Goal: Task Accomplishment & Management: Manage account settings

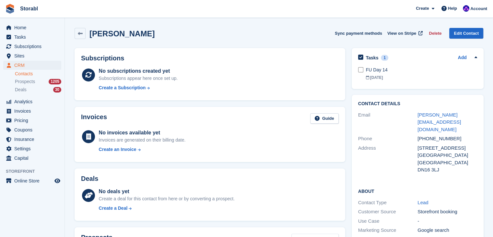
click at [385, 7] on span "Storabl Create Subscription Invoice Contact Deal Discount Page Help Chat Suppor…" at bounding box center [246, 9] width 493 height 18
click at [23, 198] on aside "Home Tasks Subscriptions Subscriptions Subscriptions Contracts Price increases …" at bounding box center [32, 120] width 65 height 204
click at [26, 41] on span "Tasks" at bounding box center [33, 36] width 39 height 9
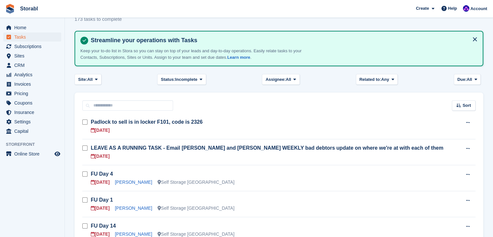
scroll to position [32, 0]
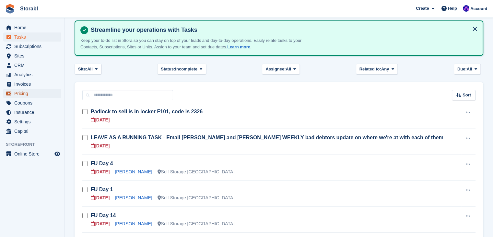
drag, startPoint x: 60, startPoint y: 90, endPoint x: 68, endPoint y: 90, distance: 8.4
click at [60, 90] on link "Pricing" at bounding box center [32, 93] width 58 height 9
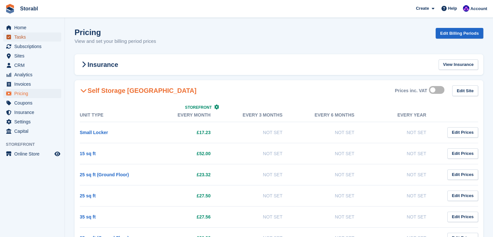
click at [23, 37] on span "Tasks" at bounding box center [33, 36] width 39 height 9
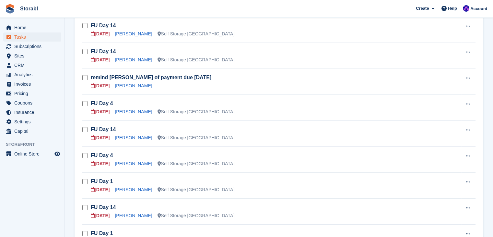
scroll to position [259, 0]
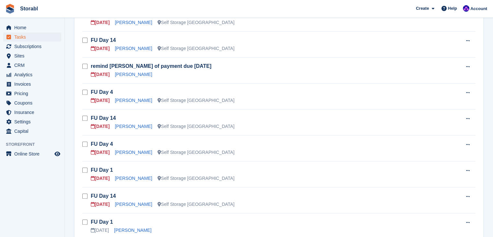
click at [409, 138] on td "FU Day 4 25 Sep Cyrus Hays Self Storage Scunthorpe" at bounding box center [276, 148] width 371 height 26
click at [123, 124] on link "Royce Wilde" at bounding box center [133, 126] width 37 height 5
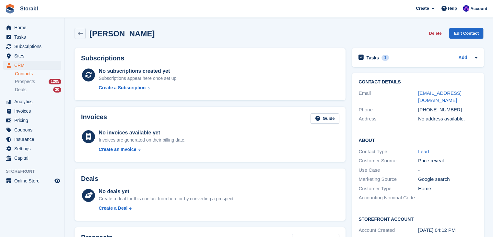
click at [438, 106] on div "+447866727453" at bounding box center [448, 109] width 60 height 7
copy div "447866727453"
click at [428, 106] on div "+447866727453" at bounding box center [448, 109] width 60 height 7
drag, startPoint x: 427, startPoint y: 103, endPoint x: 459, endPoint y: 102, distance: 32.1
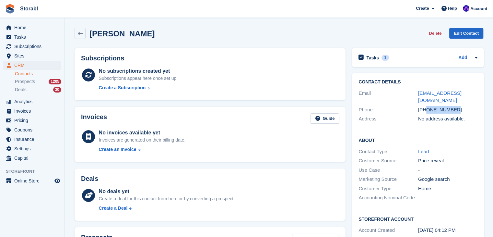
click at [459, 106] on div "+447866727453" at bounding box center [448, 109] width 60 height 7
copy div "7866727453"
click at [274, 90] on div "No subscriptions created yet Subscriptions appear here once set up. Create a Su…" at bounding box center [219, 80] width 241 height 27
drag, startPoint x: 414, startPoint y: 93, endPoint x: 468, endPoint y: 92, distance: 54.5
click at [468, 92] on div "Email royce22@outlook.com" at bounding box center [418, 97] width 119 height 17
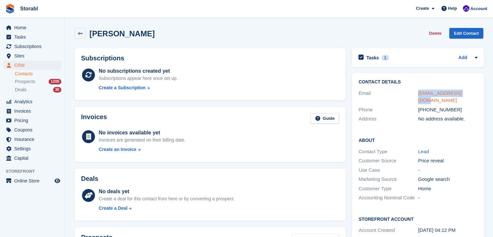
copy div "royce22@outlook.com"
click at [386, 56] on div "1" at bounding box center [385, 58] width 7 height 6
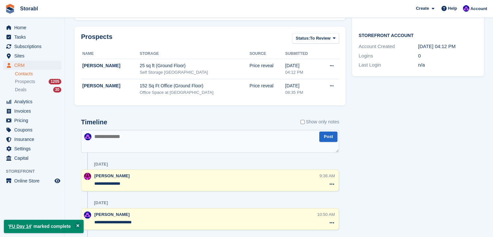
scroll to position [259, 0]
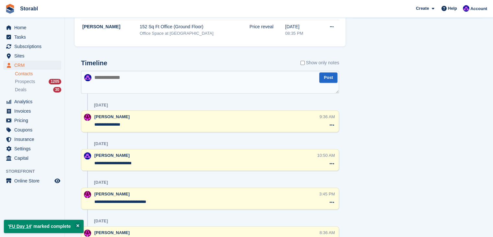
drag, startPoint x: 188, startPoint y: 86, endPoint x: 189, endPoint y: 83, distance: 3.6
click at [188, 86] on textarea at bounding box center [210, 82] width 258 height 23
type textarea "**********"
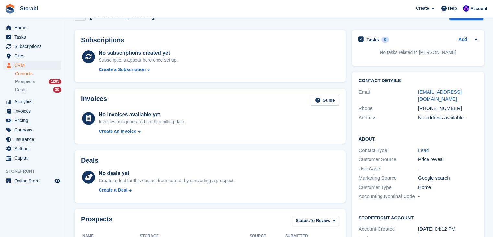
scroll to position [0, 0]
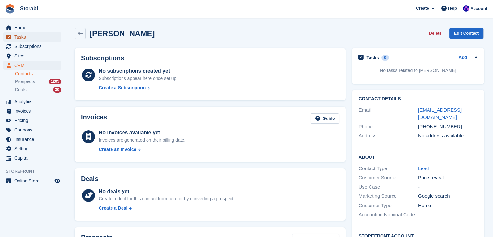
click at [34, 40] on span "Tasks" at bounding box center [33, 36] width 39 height 9
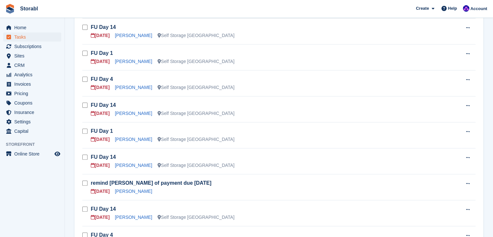
scroll to position [162, 0]
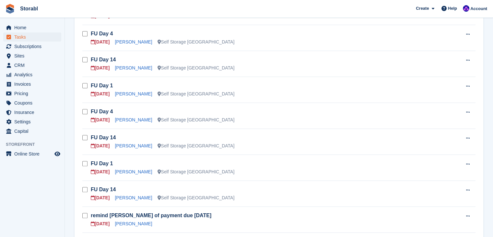
click at [15, 191] on aside "Home Tasks Subscriptions Subscriptions Subscriptions Contracts Price increases …" at bounding box center [32, 120] width 65 height 204
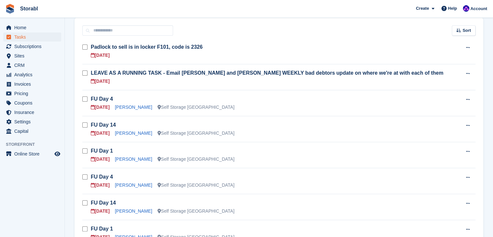
scroll to position [130, 0]
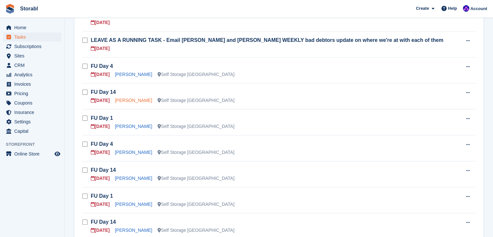
click at [135, 99] on link "Deborah Wilson" at bounding box center [133, 100] width 37 height 5
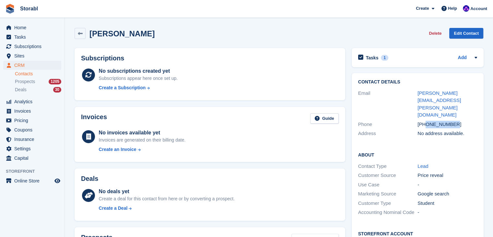
drag, startPoint x: 457, startPoint y: 109, endPoint x: 425, endPoint y: 113, distance: 31.8
click at [425, 120] on div "Phone +447853269052" at bounding box center [417, 124] width 119 height 9
drag, startPoint x: 423, startPoint y: 114, endPoint x: 439, endPoint y: 111, distance: 16.5
copy div "7853269052"
drag, startPoint x: 435, startPoint y: 99, endPoint x: 417, endPoint y: 94, distance: 18.5
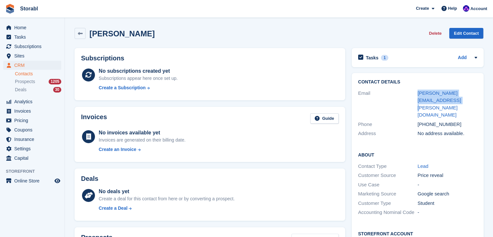
click at [417, 94] on div "Email debbie.a.wilson@hotmail.co.uk" at bounding box center [417, 104] width 119 height 31
drag, startPoint x: 417, startPoint y: 94, endPoint x: 360, endPoint y: 97, distance: 57.5
click at [360, 97] on div "Email" at bounding box center [388, 104] width 60 height 29
drag, startPoint x: 429, startPoint y: 101, endPoint x: 414, endPoint y: 95, distance: 15.6
click at [414, 95] on div "Email debbie.a.wilson@hotmail.co.uk" at bounding box center [417, 104] width 119 height 31
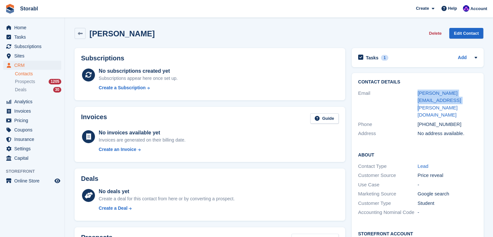
copy div "debbie.a.wilson@hotmail.co.uk"
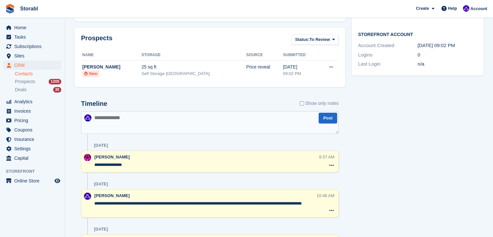
scroll to position [227, 0]
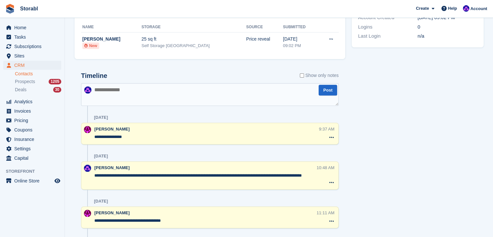
click at [373, 174] on div "Tasks 1 Add FU Day 14 25 Sep Contact Details Email debbie.a.wilson@hotmail.co.u…" at bounding box center [418, 89] width 138 height 543
click at [167, 98] on textarea at bounding box center [210, 94] width 258 height 23
type textarea "**********"
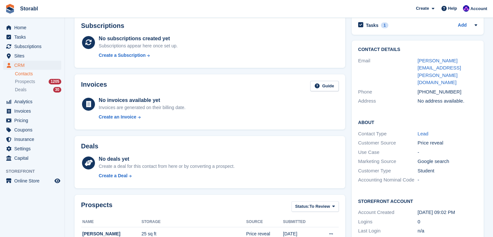
scroll to position [0, 0]
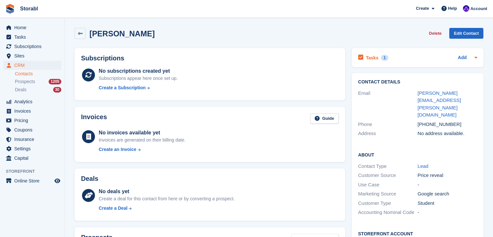
click at [477, 58] on icon at bounding box center [475, 57] width 5 height 5
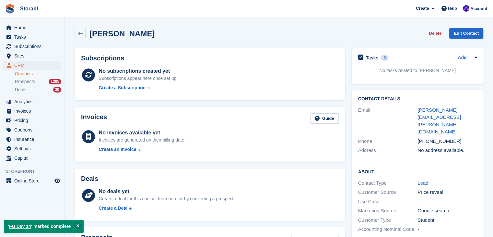
click at [315, 42] on div "Deborah Wilson Delete Edit Contact" at bounding box center [278, 35] width 415 height 20
click at [14, 38] on link "Tasks" at bounding box center [32, 36] width 58 height 9
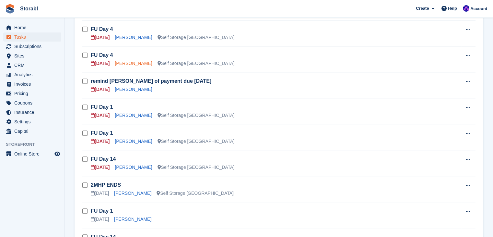
scroll to position [259, 0]
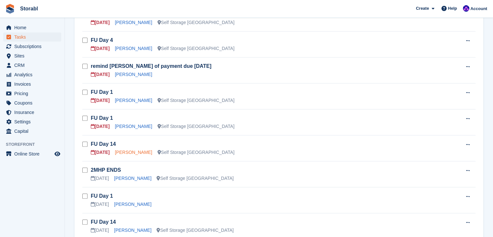
click at [122, 151] on link "Tania" at bounding box center [133, 152] width 37 height 5
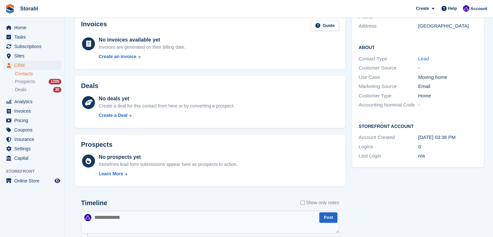
scroll to position [18, 0]
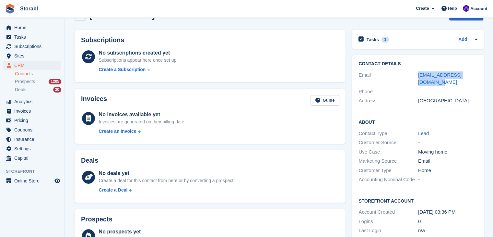
drag, startPoint x: 406, startPoint y: 74, endPoint x: 486, endPoint y: 75, distance: 80.1
copy div "fated_tame.3f@icloud.com"
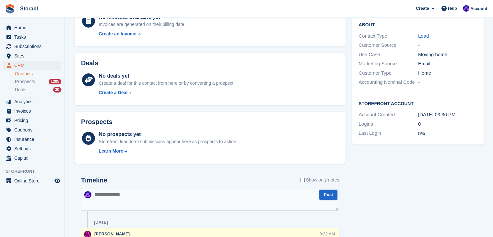
scroll to position [213, 0]
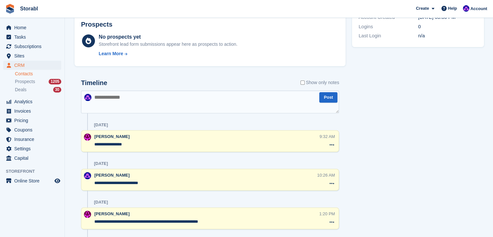
click at [162, 98] on textarea at bounding box center [210, 101] width 258 height 23
type textarea "**********"
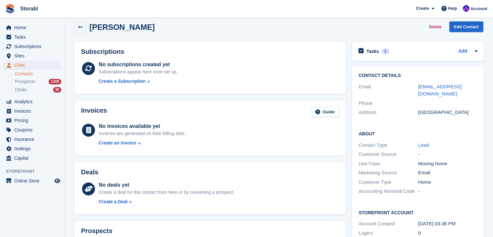
scroll to position [0, 0]
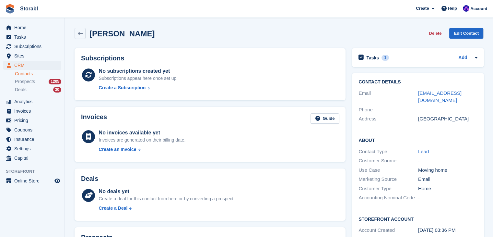
click at [479, 55] on div "Tasks 1 Add FU Day 14 25 Sep" at bounding box center [418, 57] width 132 height 19
click at [477, 56] on icon at bounding box center [476, 57] width 5 height 5
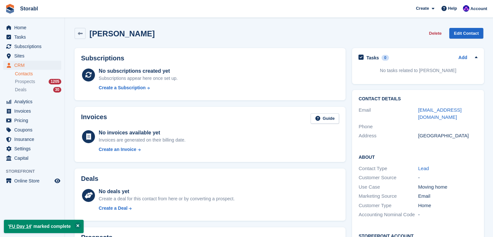
click at [286, 37] on div "Tania Delete Edit Contact" at bounding box center [279, 33] width 409 height 11
click at [39, 39] on span "Tasks" at bounding box center [33, 36] width 39 height 9
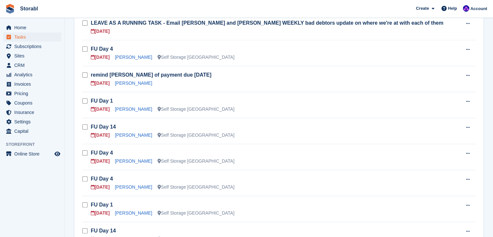
scroll to position [162, 0]
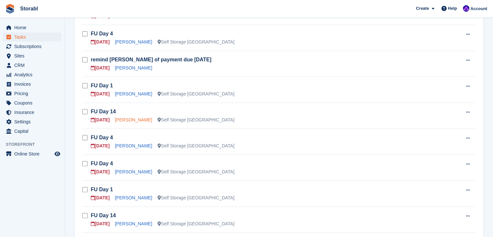
click at [124, 120] on link "Karen" at bounding box center [133, 119] width 37 height 5
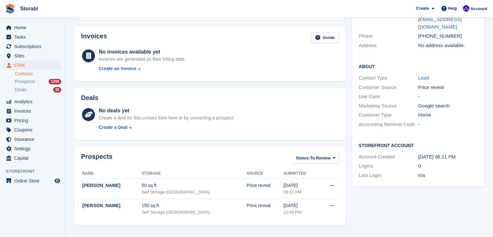
scroll to position [32, 0]
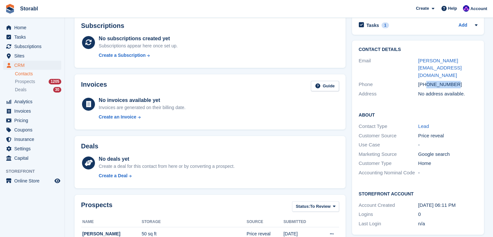
drag, startPoint x: 453, startPoint y: 76, endPoint x: 425, endPoint y: 77, distance: 28.2
click at [425, 81] on div "+447595248003" at bounding box center [448, 84] width 60 height 7
copy div "7595248003"
drag, startPoint x: 436, startPoint y: 66, endPoint x: 414, endPoint y: 62, distance: 21.9
click at [414, 62] on div "Email karen.chebs@googlemail.com" at bounding box center [418, 68] width 119 height 24
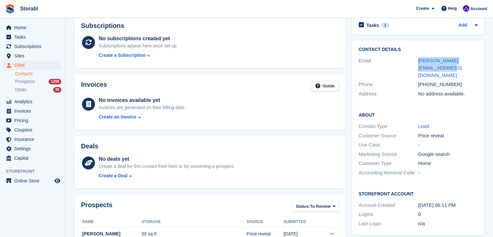
copy div "karen.chebs@googlemail.com"
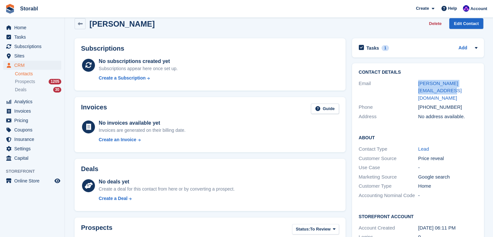
scroll to position [0, 0]
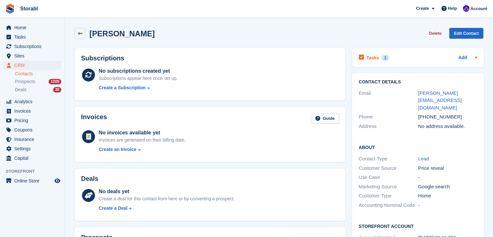
click at [474, 56] on icon at bounding box center [476, 57] width 5 height 5
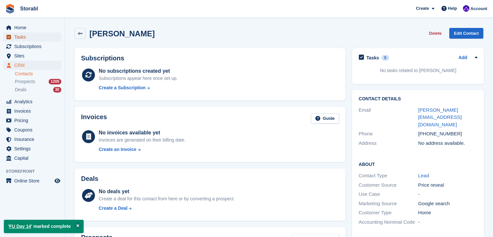
click at [30, 38] on span "Tasks" at bounding box center [33, 36] width 39 height 9
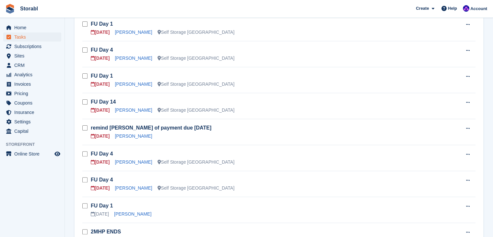
scroll to position [162, 0]
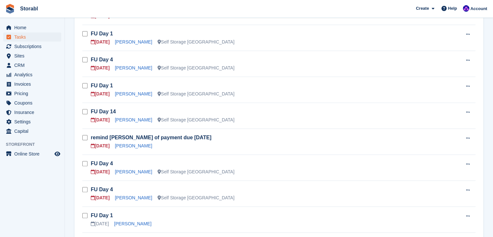
click at [52, 194] on aside "Home Tasks Subscriptions Subscriptions Subscriptions Contracts Price increases …" at bounding box center [32, 120] width 65 height 204
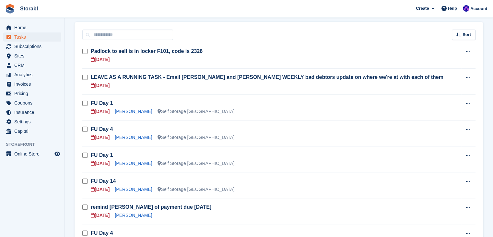
scroll to position [130, 0]
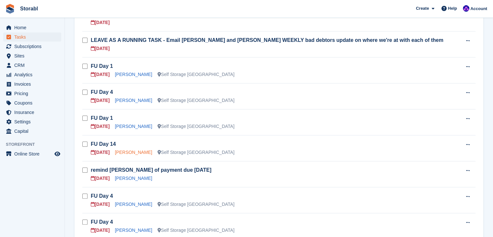
click at [132, 152] on link "Jon Peterson" at bounding box center [133, 152] width 37 height 5
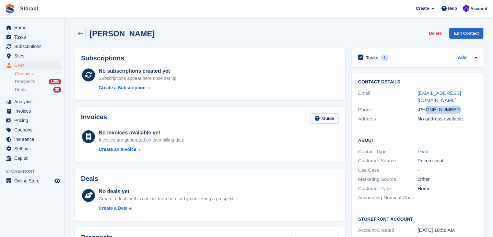
drag, startPoint x: 462, startPoint y: 101, endPoint x: 426, endPoint y: 105, distance: 36.3
click at [426, 106] on div "+447899544125" at bounding box center [448, 109] width 60 height 7
copy div "7899544125"
drag, startPoint x: 473, startPoint y: 94, endPoint x: 418, endPoint y: 93, distance: 55.1
click at [418, 93] on div "jonpeterss@email.com" at bounding box center [448, 97] width 60 height 15
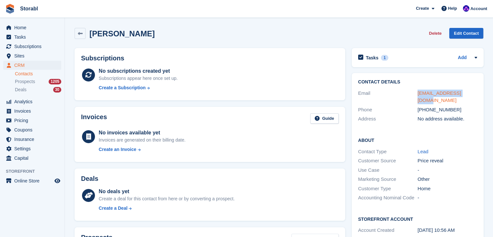
copy link "jonpeterss@email.com"
click at [473, 60] on icon at bounding box center [475, 57] width 5 height 5
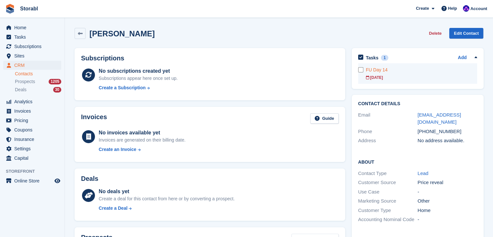
click at [365, 68] on form at bounding box center [362, 69] width 8 height 5
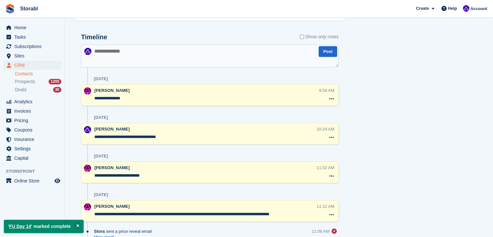
scroll to position [292, 0]
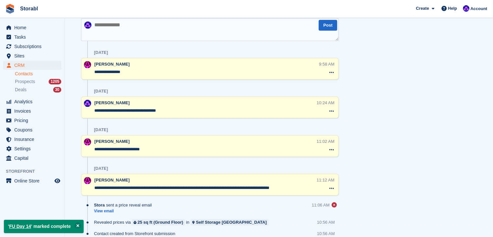
click at [151, 36] on textarea at bounding box center [210, 29] width 258 height 23
type textarea "*"
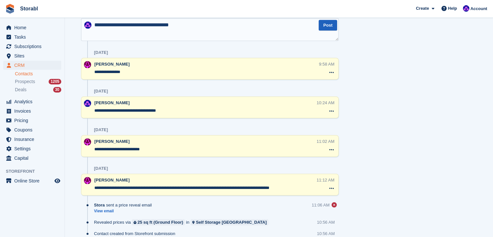
type textarea "**********"
click at [332, 24] on button "Post" at bounding box center [328, 25] width 18 height 11
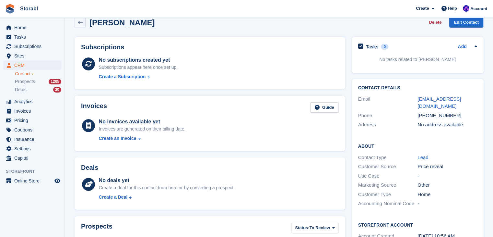
scroll to position [0, 0]
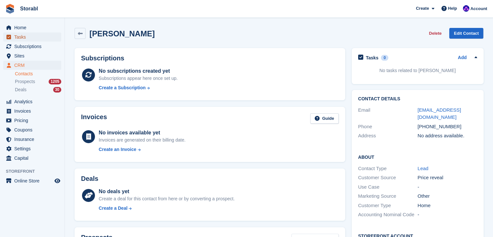
click at [26, 40] on span "Tasks" at bounding box center [33, 36] width 39 height 9
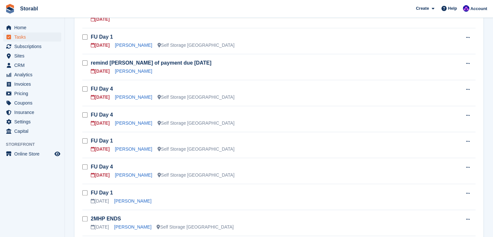
scroll to position [162, 0]
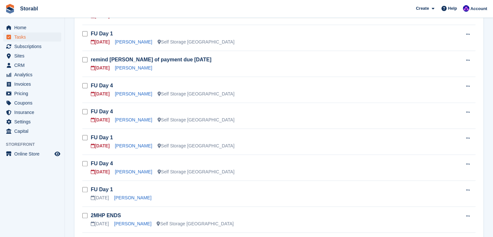
drag, startPoint x: 33, startPoint y: 174, endPoint x: 42, endPoint y: 181, distance: 11.0
click at [33, 174] on aside "Home Tasks Subscriptions Subscriptions Subscriptions Contracts Price increases …" at bounding box center [32, 120] width 65 height 204
click at [277, 23] on td "LEAVE AS A RUNNING TASK - Email Eve and Pete WEEKLY bad debtors update on where…" at bounding box center [276, 12] width 371 height 26
click at [47, 176] on aside "Home Tasks Subscriptions Subscriptions Subscriptions Contracts Price increases …" at bounding box center [32, 120] width 65 height 204
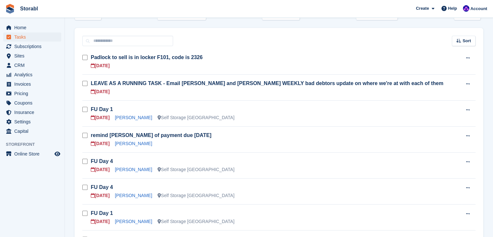
scroll to position [97, 0]
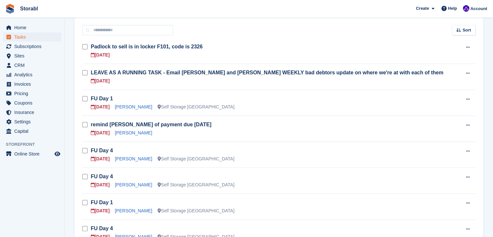
click at [336, 22] on div "Sort Sort by Due on Created on Sooner Later" at bounding box center [279, 26] width 409 height 18
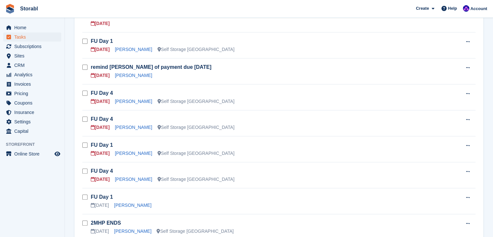
scroll to position [162, 0]
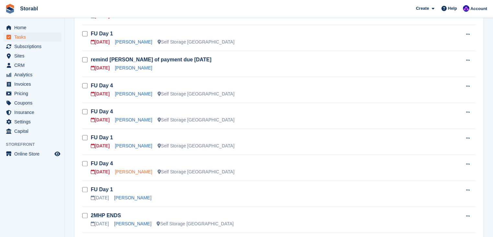
click at [128, 169] on link "[PERSON_NAME]" at bounding box center [133, 171] width 37 height 5
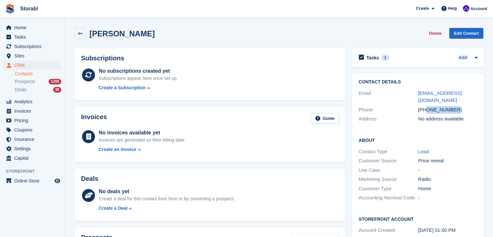
drag, startPoint x: 459, startPoint y: 102, endPoint x: 426, endPoint y: 102, distance: 33.4
click at [426, 106] on div "+447400123456" at bounding box center [448, 109] width 60 height 7
click at [356, 2] on span "Storabl Create Subscription Invoice Contact Deal Discount Page Help Chat Suppor…" at bounding box center [246, 9] width 493 height 18
drag, startPoint x: 460, startPoint y: 90, endPoint x: 415, endPoint y: 92, distance: 45.5
click at [415, 92] on div "Email sarnya@gmail.com" at bounding box center [418, 97] width 119 height 17
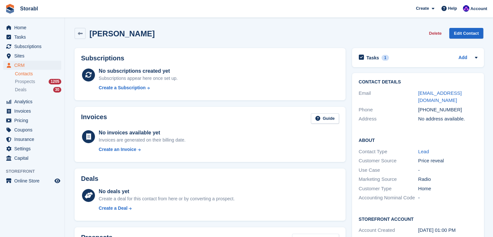
drag, startPoint x: 475, startPoint y: 58, endPoint x: 468, endPoint y: 65, distance: 9.9
click at [475, 58] on icon at bounding box center [476, 58] width 3 height 2
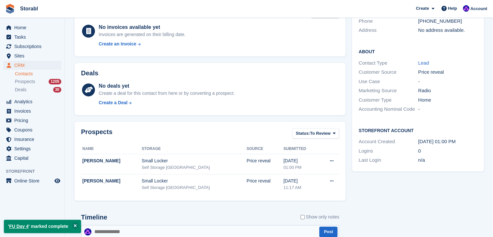
scroll to position [162, 0]
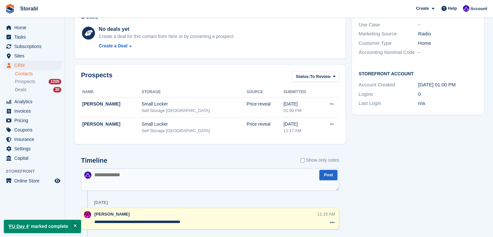
click at [185, 183] on textarea at bounding box center [210, 179] width 258 height 23
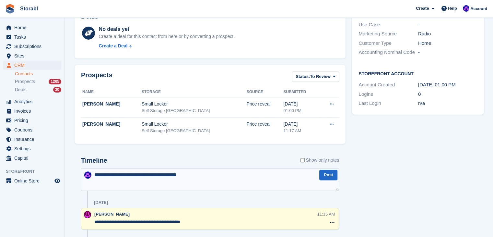
type textarea "**********"
drag, startPoint x: 455, startPoint y: 179, endPoint x: 450, endPoint y: 182, distance: 6.0
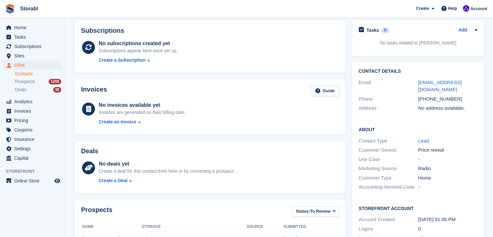
scroll to position [0, 0]
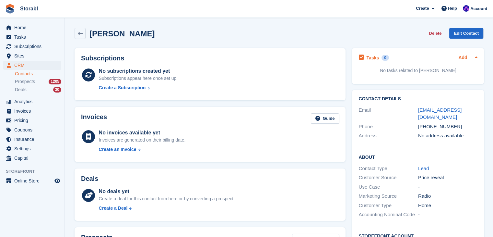
click at [463, 58] on link "Add" at bounding box center [463, 57] width 9 height 7
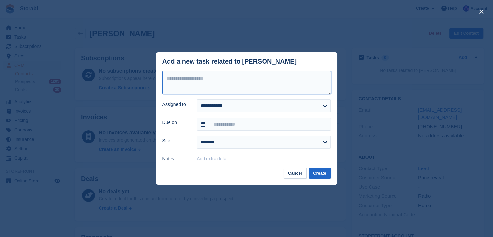
click at [221, 91] on textarea at bounding box center [246, 82] width 169 height 23
type textarea "********"
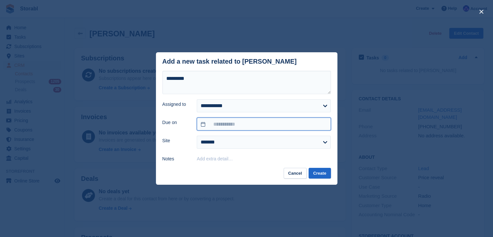
click at [218, 126] on input "text" at bounding box center [264, 123] width 134 height 13
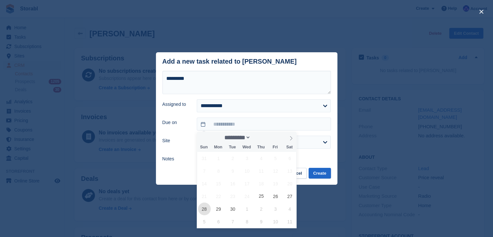
click at [205, 208] on span "28" at bounding box center [204, 208] width 13 height 13
type input "**********"
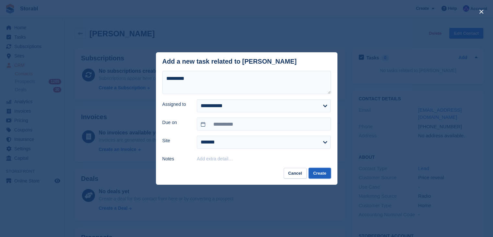
click at [318, 170] on button "Create" at bounding box center [320, 173] width 22 height 11
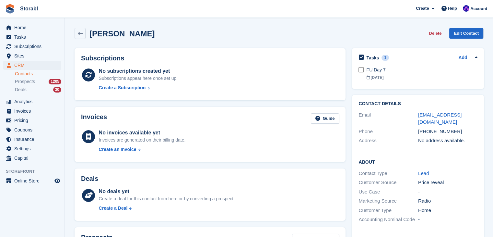
drag, startPoint x: 489, startPoint y: 166, endPoint x: 449, endPoint y: 167, distance: 39.6
click at [28, 61] on span "CRM" at bounding box center [33, 65] width 39 height 9
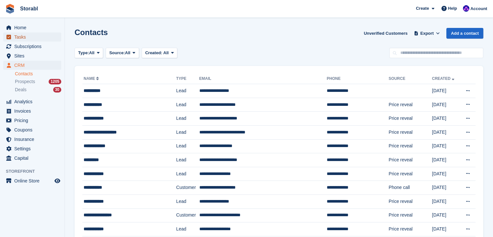
click at [30, 39] on span "Tasks" at bounding box center [33, 36] width 39 height 9
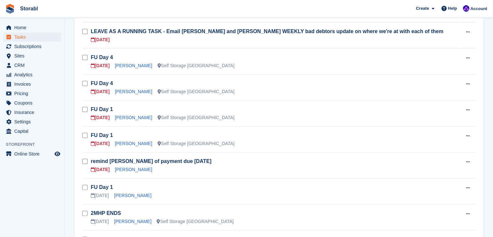
scroll to position [162, 0]
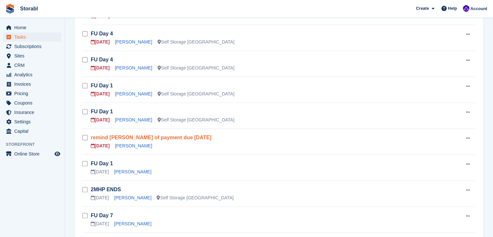
click at [156, 138] on link "remind laura of payment due tomorrow" at bounding box center [151, 138] width 121 height 6
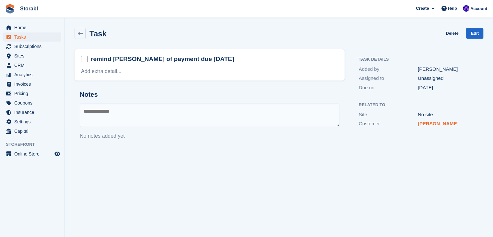
click at [428, 125] on link "[PERSON_NAME]" at bounding box center [438, 124] width 41 height 6
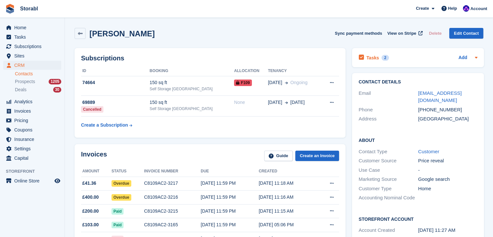
click at [476, 56] on icon at bounding box center [476, 57] width 5 height 5
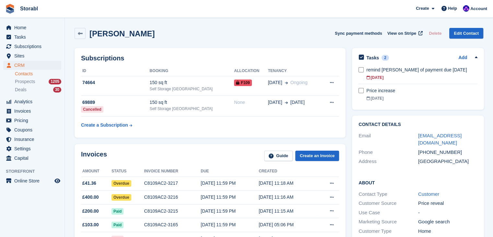
click at [284, 42] on div "Laura Staniforth Sync payment methods View on Stripe Delete Edit Contact" at bounding box center [278, 35] width 415 height 20
click at [80, 34] on icon at bounding box center [80, 33] width 5 height 5
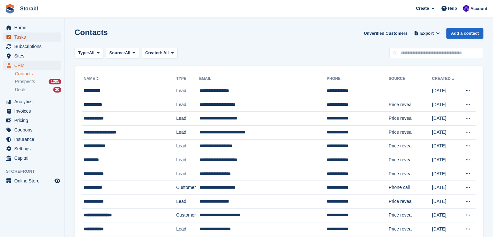
click at [28, 36] on span "Tasks" at bounding box center [33, 36] width 39 height 9
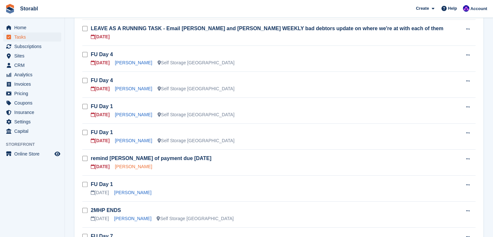
scroll to position [162, 0]
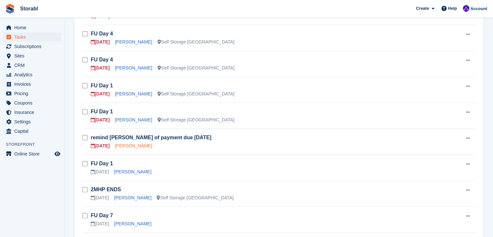
click at [132, 144] on link "[PERSON_NAME]" at bounding box center [133, 145] width 37 height 5
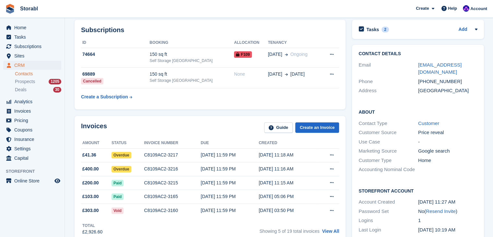
scroll to position [65, 0]
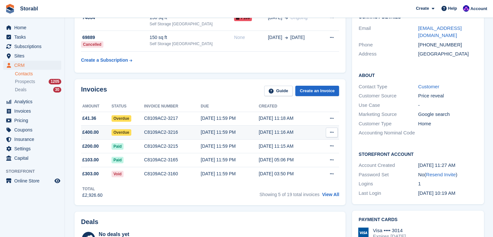
click at [332, 135] on button at bounding box center [332, 132] width 12 height 10
click at [240, 133] on div "10 Sep, 11:59 PM" at bounding box center [230, 132] width 58 height 7
click at [332, 133] on icon at bounding box center [332, 132] width 4 height 4
click at [308, 157] on p "View on Stripe" at bounding box center [307, 154] width 56 height 10
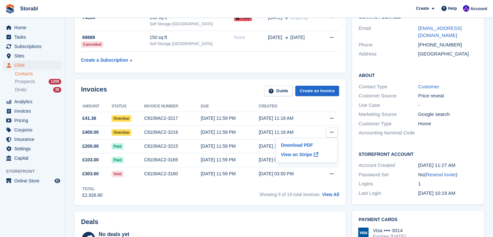
scroll to position [32, 0]
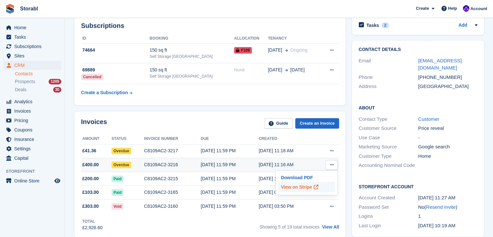
click at [306, 186] on p "View on Stripe" at bounding box center [307, 187] width 56 height 10
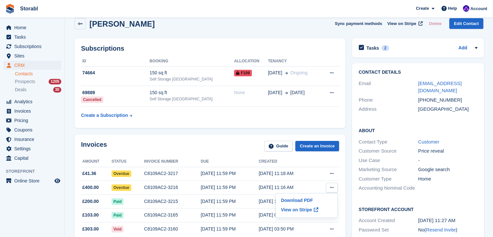
scroll to position [0, 0]
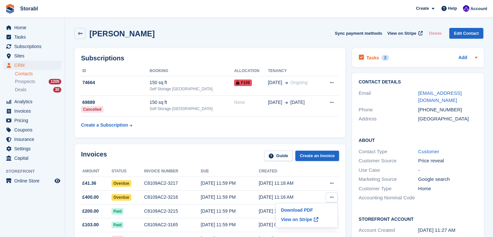
drag, startPoint x: 477, startPoint y: 56, endPoint x: 471, endPoint y: 61, distance: 7.9
click at [477, 56] on icon at bounding box center [476, 57] width 5 height 5
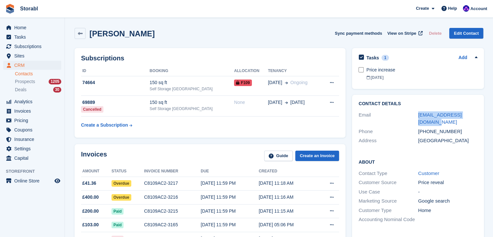
drag, startPoint x: 478, startPoint y: 116, endPoint x: 413, endPoint y: 113, distance: 64.3
click at [413, 113] on div "Contact Details Email lstaniforth57@gmail.com Phone +447858977106 Address Unite…" at bounding box center [418, 123] width 132 height 57
copy div "lstaniforth57@gmail.com"
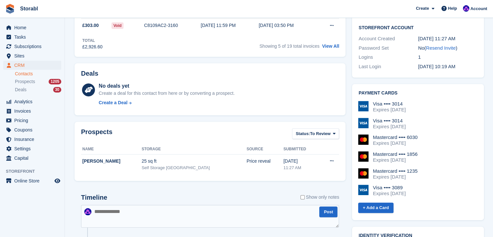
scroll to position [259, 0]
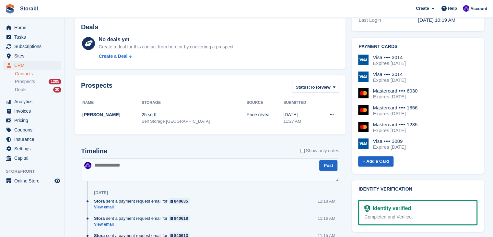
click at [193, 169] on textarea at bounding box center [210, 169] width 258 height 23
type textarea "**********"
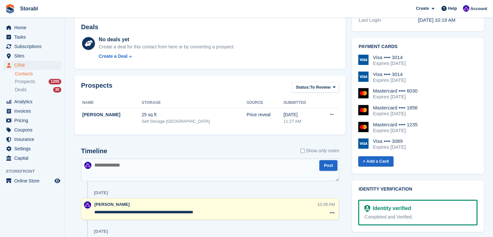
click at [71, 70] on div "Deals No deals yet Create a deal for this contact from here or by converting a …" at bounding box center [210, 43] width 278 height 59
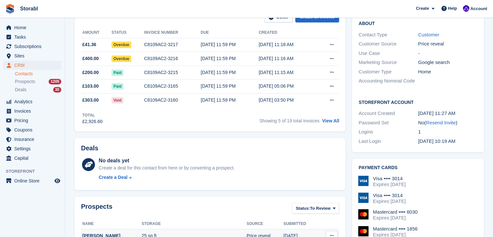
scroll to position [0, 0]
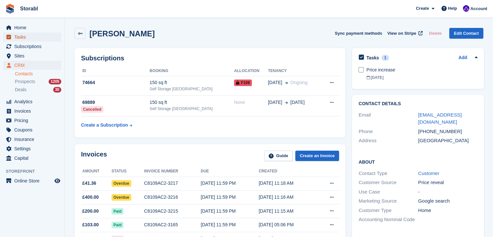
click at [32, 39] on span "Tasks" at bounding box center [33, 36] width 39 height 9
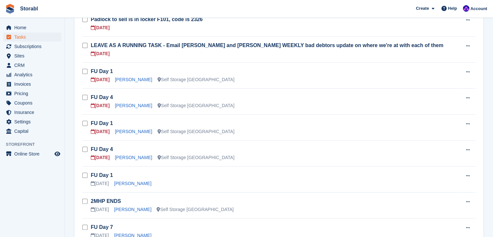
scroll to position [162, 0]
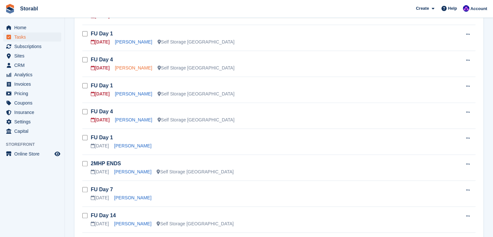
click at [129, 70] on link "[PERSON_NAME]" at bounding box center [133, 67] width 37 height 5
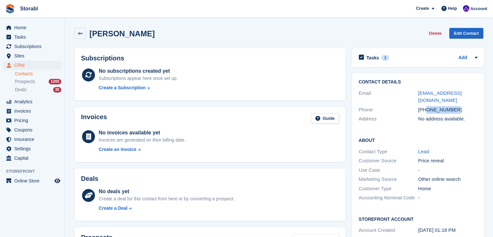
drag, startPoint x: 456, startPoint y: 101, endPoint x: 428, endPoint y: 102, distance: 28.2
click at [428, 106] on div "+447742869356" at bounding box center [448, 109] width 60 height 7
drag, startPoint x: 428, startPoint y: 102, endPoint x: 442, endPoint y: 101, distance: 14.0
click at [442, 106] on div "+447742869356" at bounding box center [448, 109] width 60 height 7
click at [467, 106] on div "+447742869356" at bounding box center [448, 109] width 60 height 7
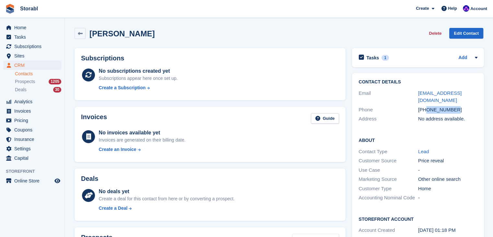
drag, startPoint x: 462, startPoint y: 101, endPoint x: 426, endPoint y: 105, distance: 36.2
click at [426, 106] on div "+447742869356" at bounding box center [448, 109] width 60 height 7
copy div "7742869356"
drag, startPoint x: 477, startPoint y: 93, endPoint x: 415, endPoint y: 93, distance: 62.6
click at [415, 93] on div "Contact Details Email rayutley01707@gmail.com Phone +447742869356 Address No ad…" at bounding box center [418, 101] width 132 height 57
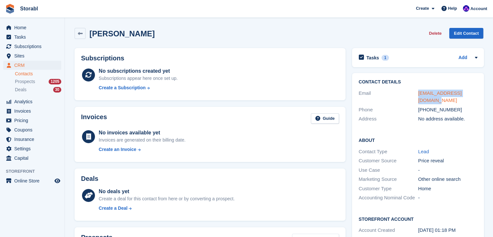
copy div "rayutley01707@gmail.com"
click at [474, 34] on link "Edit Contact" at bounding box center [466, 33] width 34 height 11
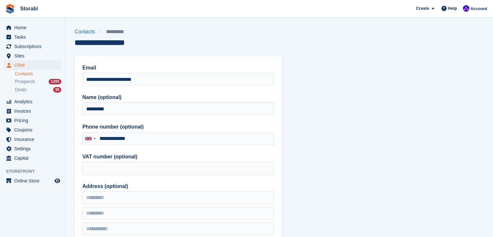
type input "**********"
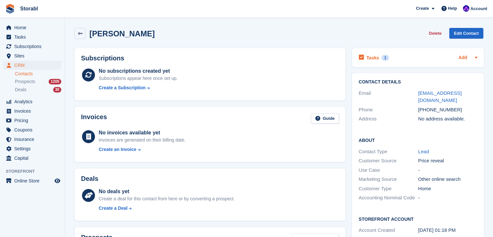
click at [459, 56] on link "Add" at bounding box center [463, 57] width 9 height 7
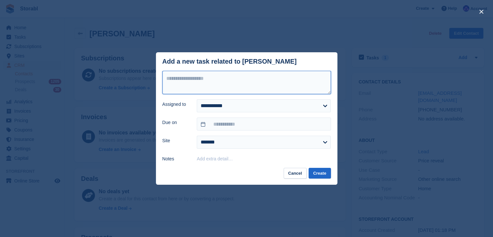
click at [228, 84] on textarea at bounding box center [246, 82] width 169 height 23
type textarea "********"
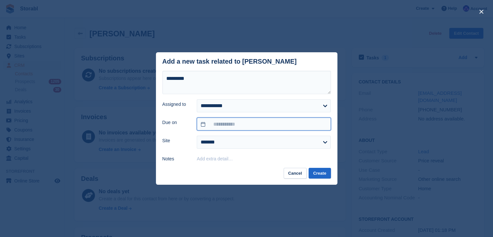
click at [257, 126] on input "text" at bounding box center [264, 123] width 134 height 13
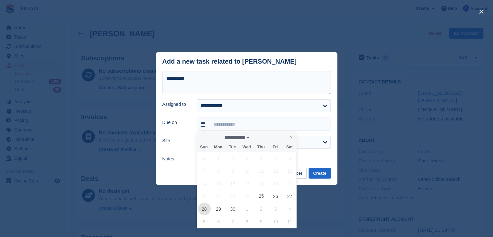
click at [205, 211] on span "28" at bounding box center [204, 208] width 13 height 13
type input "**********"
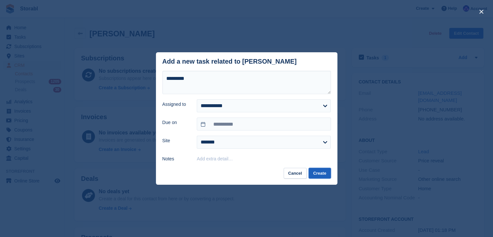
click at [318, 172] on button "Create" at bounding box center [320, 173] width 22 height 11
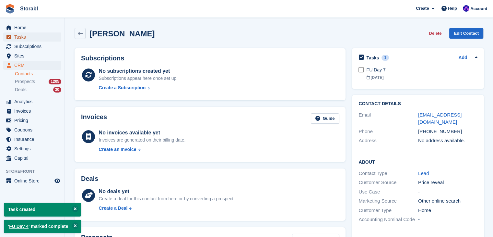
click at [29, 37] on span "Tasks" at bounding box center [33, 36] width 39 height 9
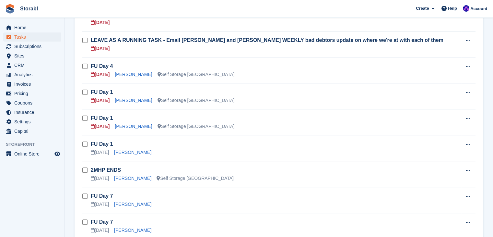
scroll to position [97, 0]
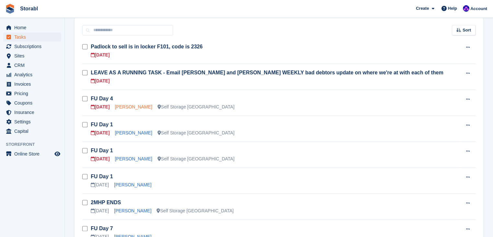
click at [130, 108] on link "[PERSON_NAME]" at bounding box center [133, 106] width 37 height 5
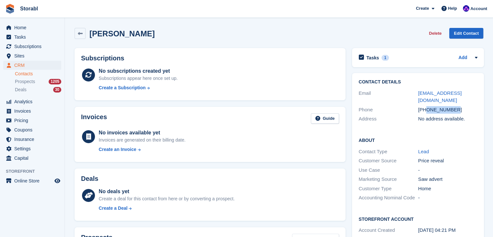
drag, startPoint x: 465, startPoint y: 103, endPoint x: 425, endPoint y: 103, distance: 39.2
click at [425, 106] on div "+447577758552" at bounding box center [448, 109] width 60 height 7
copy div "7577758552"
click at [338, 9] on span "Storabl Create Subscription Invoice Contact Deal Discount Page Help Chat Suppor…" at bounding box center [246, 9] width 493 height 18
drag, startPoint x: 473, startPoint y: 92, endPoint x: 414, endPoint y: 93, distance: 59.0
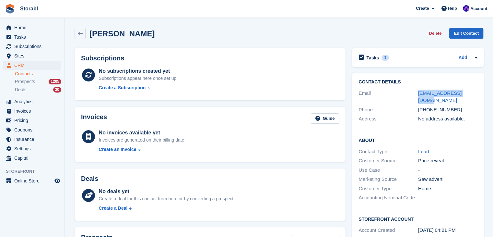
click at [406, 94] on div "Email carlm250@hotmail.com" at bounding box center [418, 97] width 119 height 17
copy div "carlm250@hotmail.com"
click at [474, 56] on icon at bounding box center [476, 57] width 5 height 5
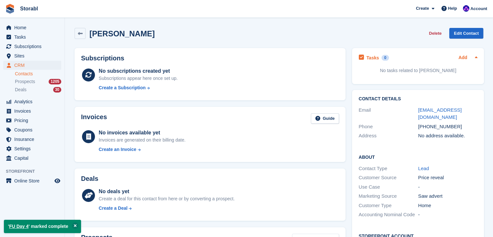
click at [459, 58] on link "Add" at bounding box center [463, 57] width 9 height 7
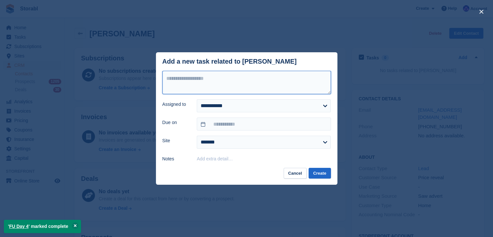
click at [229, 79] on textarea at bounding box center [246, 82] width 169 height 23
type textarea "********"
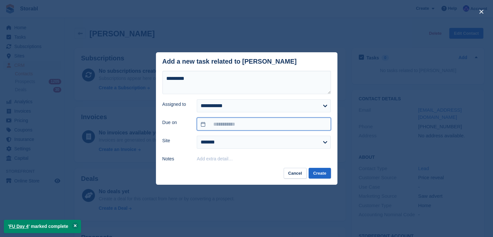
click at [254, 121] on input "text" at bounding box center [264, 123] width 134 height 13
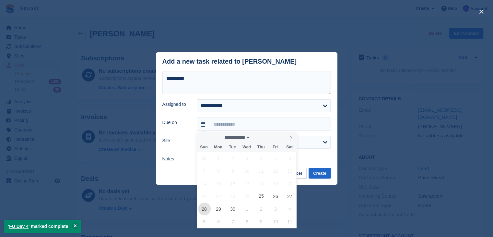
click at [205, 209] on span "28" at bounding box center [204, 208] width 13 height 13
type input "**********"
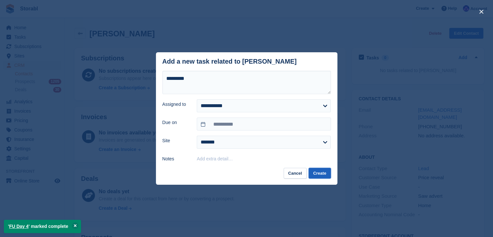
click at [319, 174] on button "Create" at bounding box center [320, 173] width 22 height 11
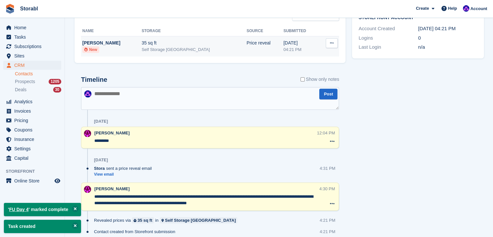
scroll to position [249, 0]
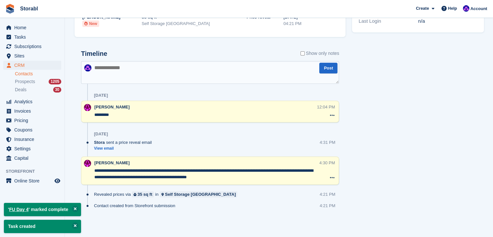
click at [173, 66] on textarea at bounding box center [210, 72] width 258 height 23
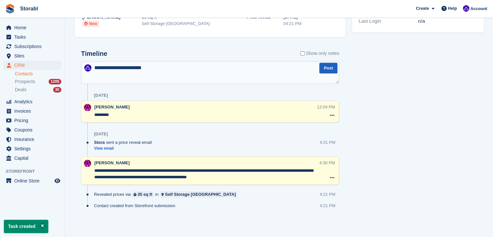
type textarea "**********"
click at [327, 69] on button "Post" at bounding box center [328, 68] width 18 height 11
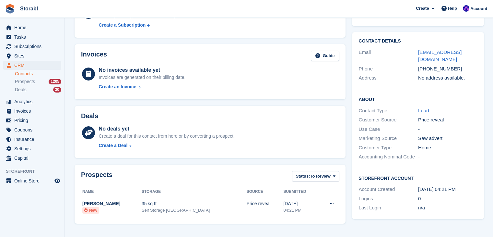
scroll to position [0, 0]
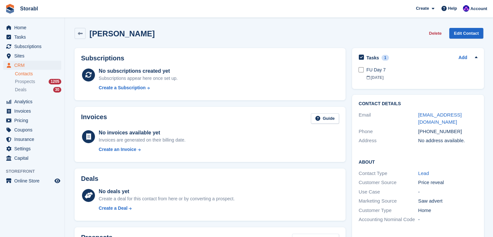
click at [71, 15] on span "Storabl Create Subscription Invoice Contact Deal Discount Page Help Chat Suppor…" at bounding box center [246, 9] width 493 height 18
click at [26, 36] on span "Tasks" at bounding box center [33, 36] width 39 height 9
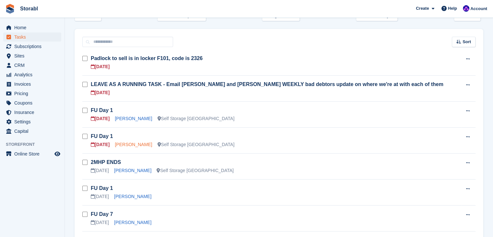
scroll to position [97, 0]
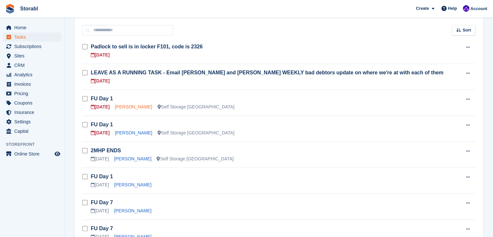
click at [126, 108] on link "[PERSON_NAME]" at bounding box center [133, 106] width 37 height 5
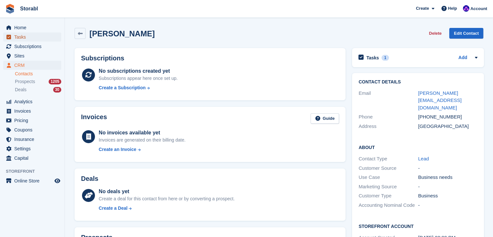
click at [31, 37] on span "Tasks" at bounding box center [33, 36] width 39 height 9
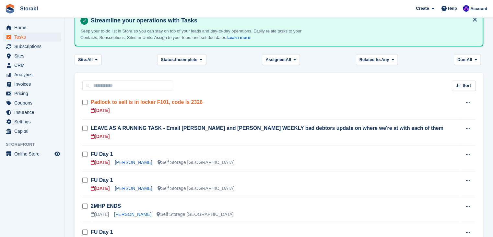
scroll to position [32, 0]
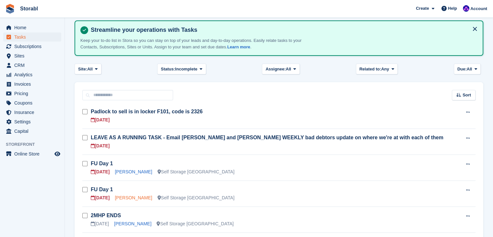
click at [127, 198] on link "[PERSON_NAME]" at bounding box center [133, 197] width 37 height 5
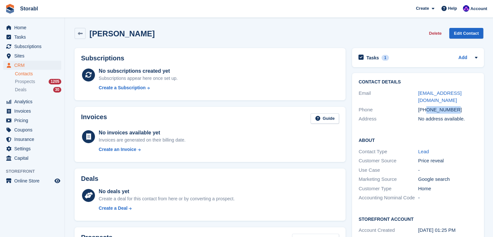
drag, startPoint x: 457, startPoint y: 102, endPoint x: 426, endPoint y: 102, distance: 30.8
click at [426, 106] on div "+447851710190" at bounding box center [448, 109] width 60 height 7
copy div "7851710190"
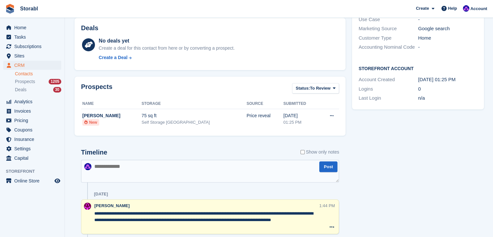
scroll to position [162, 0]
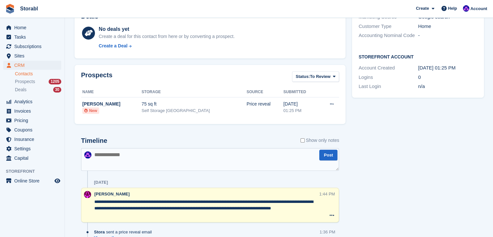
click at [165, 148] on textarea at bounding box center [210, 159] width 258 height 23
type textarea "********"
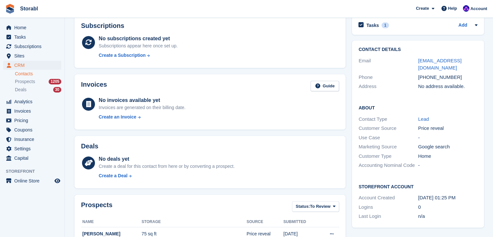
scroll to position [0, 0]
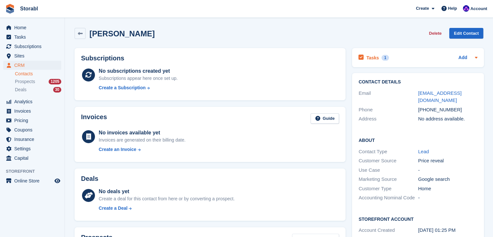
click at [474, 55] on icon at bounding box center [476, 57] width 5 height 5
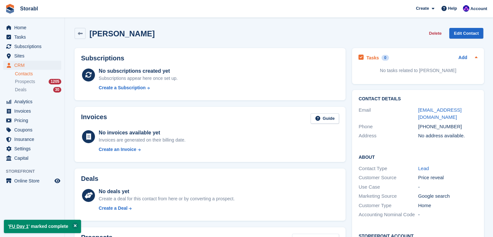
drag, startPoint x: 463, startPoint y: 54, endPoint x: 457, endPoint y: 56, distance: 6.3
click at [463, 54] on link "Add" at bounding box center [463, 57] width 9 height 7
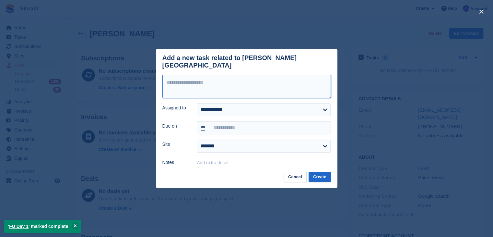
click at [241, 87] on textarea at bounding box center [246, 86] width 169 height 23
type textarea "********"
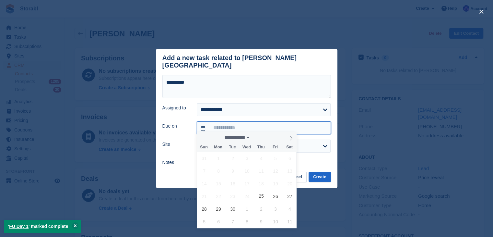
click at [235, 126] on input "text" at bounding box center [264, 127] width 134 height 13
drag, startPoint x: 209, startPoint y: 210, endPoint x: 247, endPoint y: 194, distance: 41.4
click at [209, 210] on span "28" at bounding box center [204, 208] width 13 height 13
type input "**********"
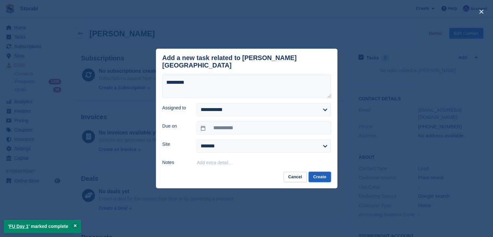
click at [323, 172] on button "Create" at bounding box center [320, 177] width 22 height 11
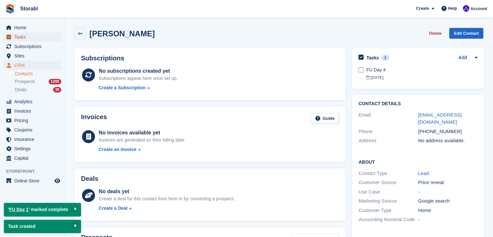
click at [19, 37] on span "Tasks" at bounding box center [33, 36] width 39 height 9
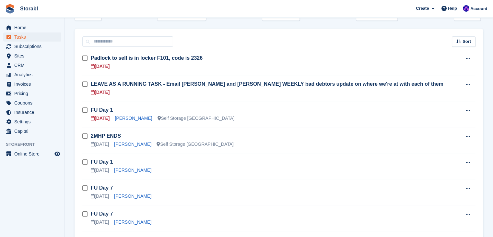
scroll to position [97, 0]
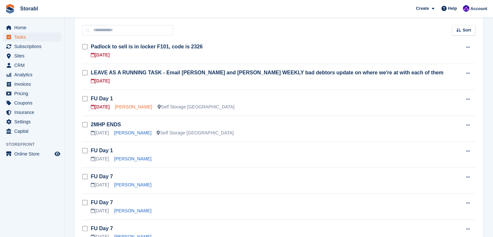
click at [126, 107] on link "[PERSON_NAME]" at bounding box center [133, 106] width 37 height 5
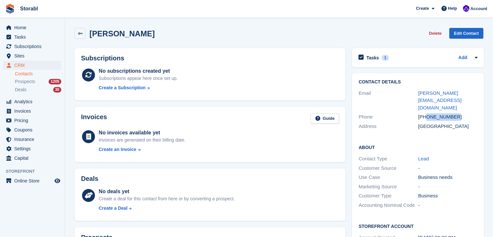
drag, startPoint x: 464, startPoint y: 103, endPoint x: 425, endPoint y: 105, distance: 39.3
click at [425, 113] on div "+447848452538" at bounding box center [448, 116] width 60 height 7
copy div "7848452538"
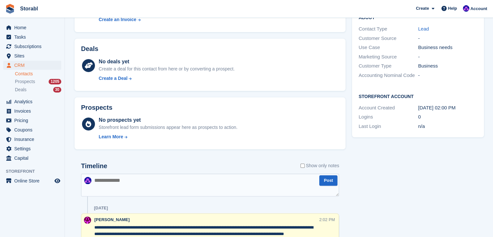
click at [147, 179] on textarea at bounding box center [210, 185] width 258 height 23
type textarea "********"
click at [323, 182] on button "Post" at bounding box center [328, 180] width 18 height 11
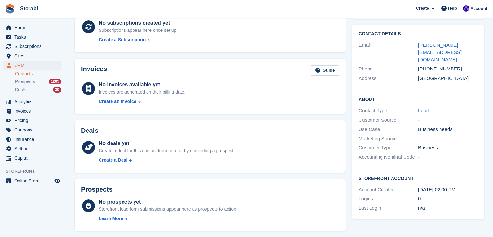
scroll to position [0, 0]
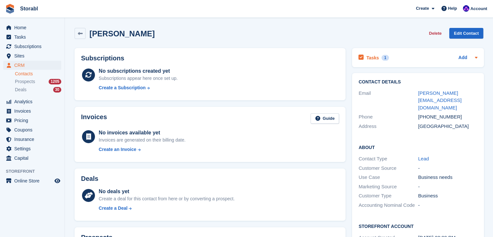
click at [477, 57] on icon at bounding box center [476, 57] width 5 height 5
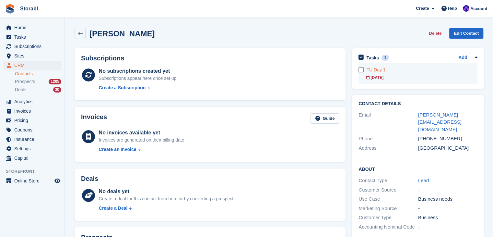
click at [360, 72] on div at bounding box center [363, 73] width 8 height 20
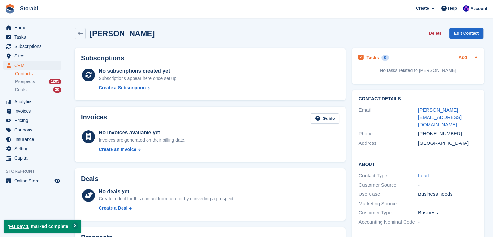
click at [459, 57] on link "Add" at bounding box center [463, 57] width 9 height 7
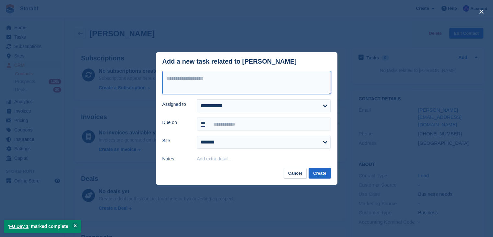
click at [221, 86] on textarea at bounding box center [246, 82] width 169 height 23
type textarea "********"
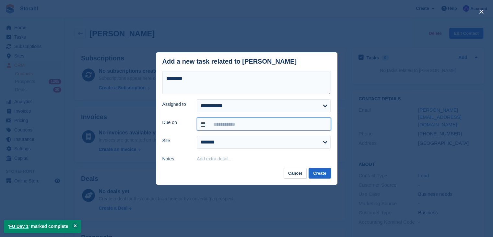
click at [229, 126] on input "text" at bounding box center [264, 123] width 134 height 13
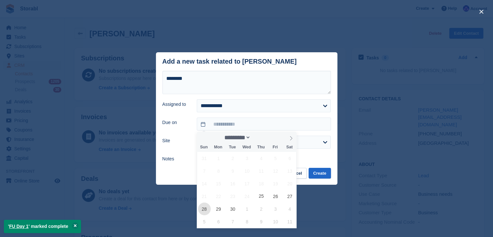
click at [204, 208] on span "28" at bounding box center [204, 208] width 13 height 13
type input "**********"
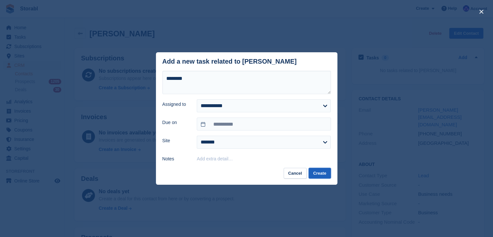
click at [324, 171] on button "Create" at bounding box center [320, 173] width 22 height 11
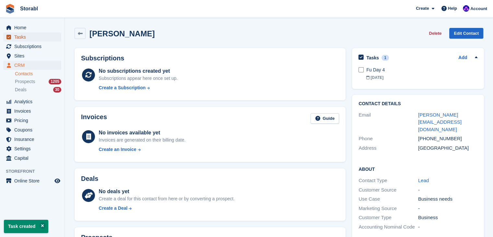
click at [21, 38] on span "Tasks" at bounding box center [33, 36] width 39 height 9
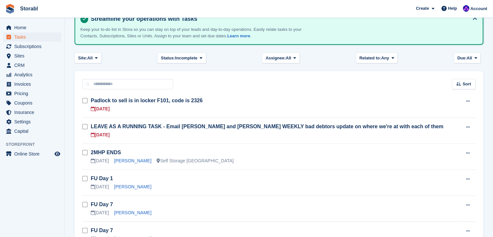
scroll to position [32, 0]
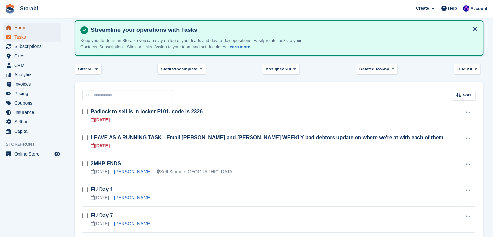
click at [40, 30] on span "Home" at bounding box center [33, 27] width 39 height 9
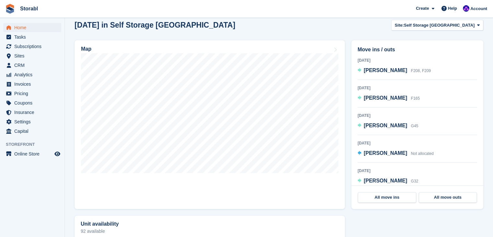
scroll to position [195, 0]
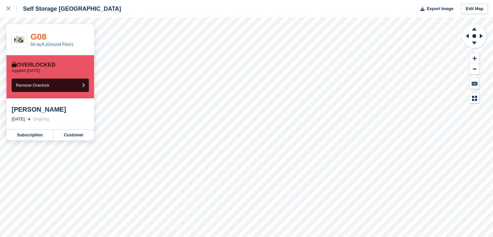
click at [35, 38] on link "G08" at bounding box center [38, 37] width 16 height 10
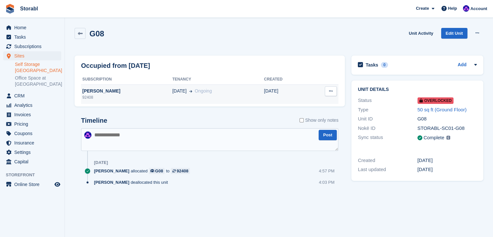
click at [87, 92] on div "[PERSON_NAME]" at bounding box center [126, 91] width 91 height 7
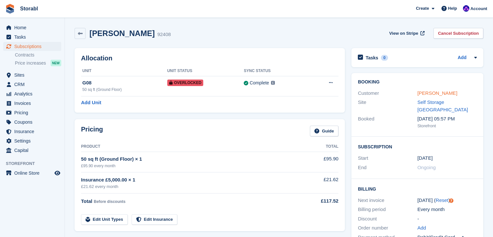
click at [420, 95] on link "Kai" at bounding box center [438, 93] width 40 height 6
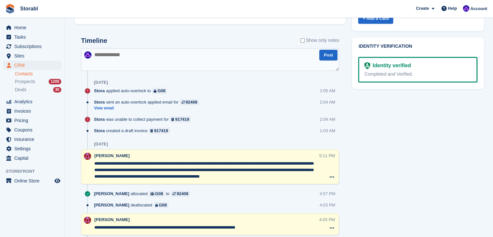
scroll to position [324, 0]
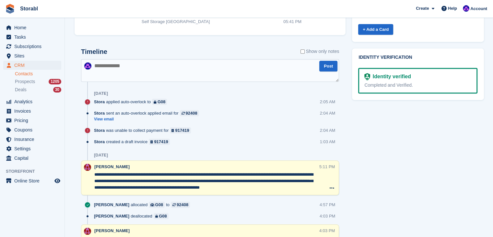
click at [443, 176] on div "Tasks 1 Add price increase 27 Mar Contact Details Email kaipower10@gmail.com Ph…" at bounding box center [418, 200] width 138 height 960
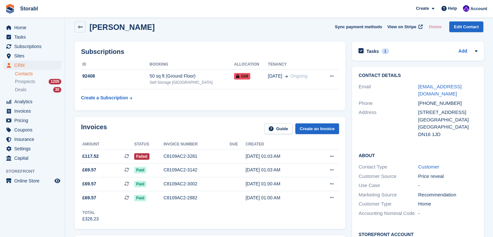
scroll to position [0, 0]
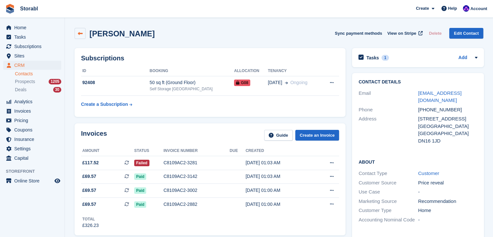
click at [84, 32] on link at bounding box center [80, 33] width 11 height 11
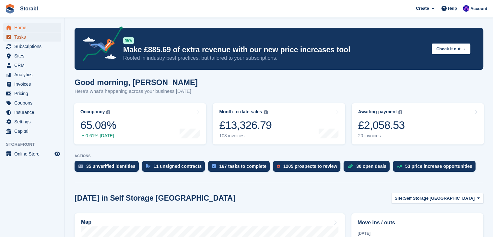
click at [35, 37] on span "Tasks" at bounding box center [33, 36] width 39 height 9
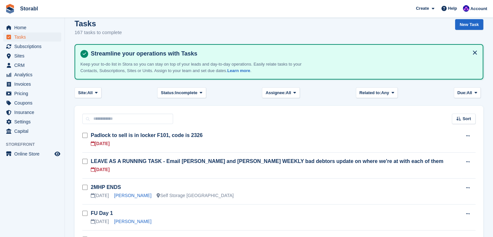
scroll to position [65, 0]
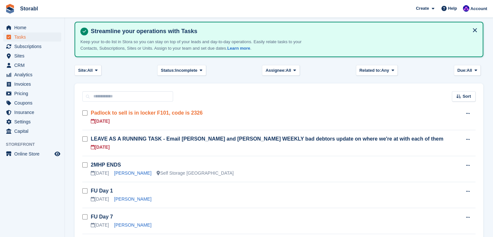
scroll to position [0, 0]
